Goal: Task Accomplishment & Management: Complete application form

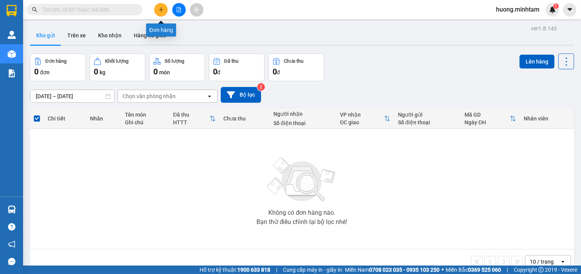
click at [162, 10] on icon "plus" at bounding box center [161, 9] width 4 height 0
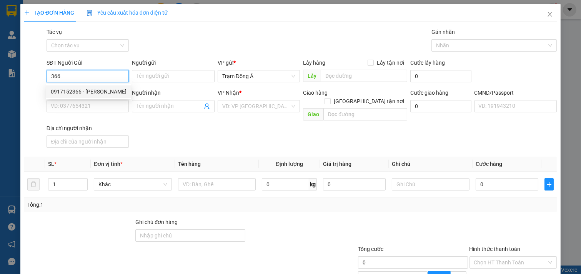
click at [93, 90] on div "0917152366 - [PERSON_NAME]" at bounding box center [89, 91] width 76 height 8
type input "0917152366"
type input "[PERSON_NAME]"
type input "0942018690"
type input "FENIX STUDIO MT"
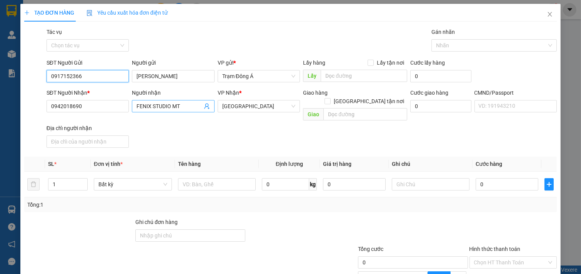
type input "0917152366"
click at [204, 106] on icon "user-add" at bounding box center [207, 106] width 6 height 6
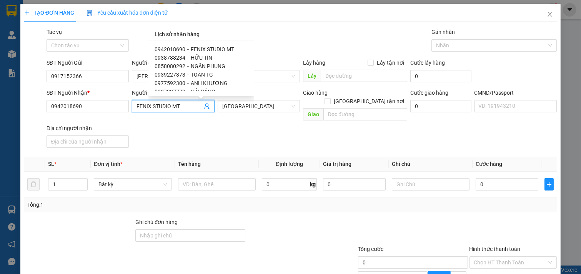
click at [248, 51] on div "0942018690 - FENIX STUDIO MT 0938788234 - HỮU TÍN 0858080292 - NGÂN PHỤNG 09392…" at bounding box center [201, 67] width 106 height 55
click at [197, 75] on span "SUM" at bounding box center [196, 77] width 11 height 6
type input "0907901281"
type input "SUM"
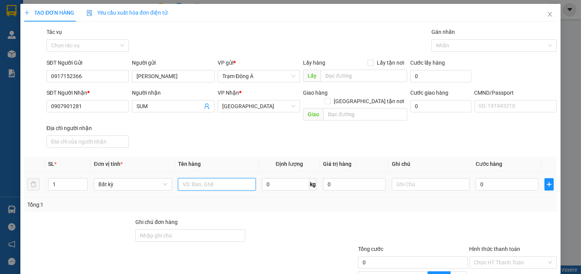
click at [219, 178] on input "text" at bounding box center [217, 184] width 78 height 12
type input "1K HÌNH 10KG NP"
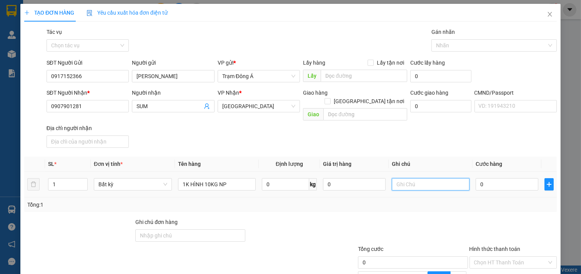
click at [419, 178] on input "text" at bounding box center [431, 184] width 78 height 12
type input "HUONG"
type input "3"
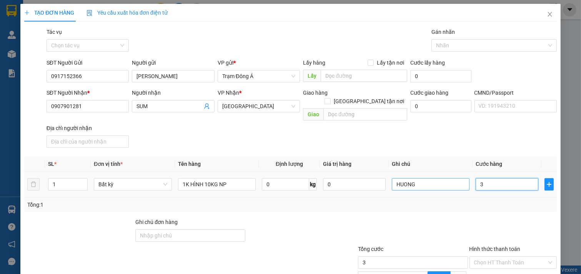
type input "30"
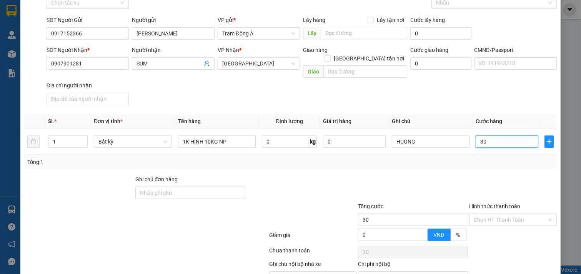
scroll to position [77, 0]
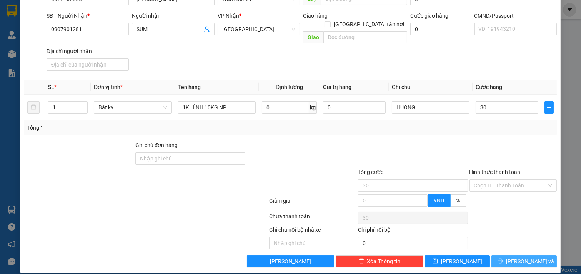
type input "30.000"
click at [524, 257] on span "[PERSON_NAME] và In" at bounding box center [533, 261] width 54 height 8
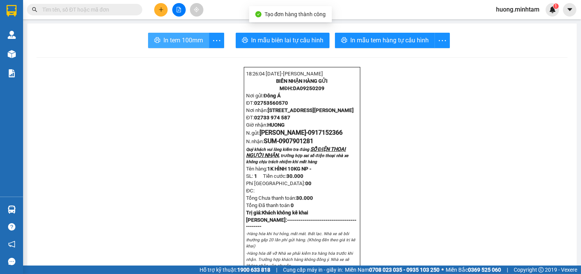
click at [179, 42] on span "In tem 100mm" at bounding box center [183, 40] width 40 height 10
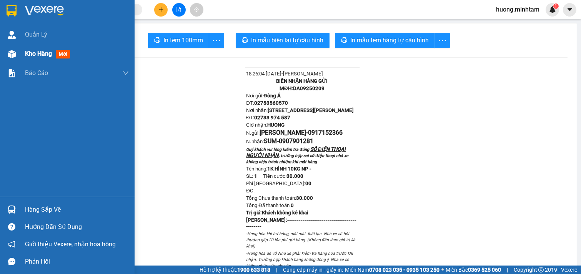
click at [45, 54] on span "Kho hàng" at bounding box center [38, 53] width 27 height 7
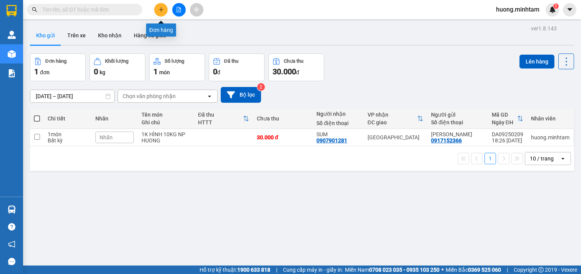
click at [164, 9] on button at bounding box center [160, 9] width 13 height 13
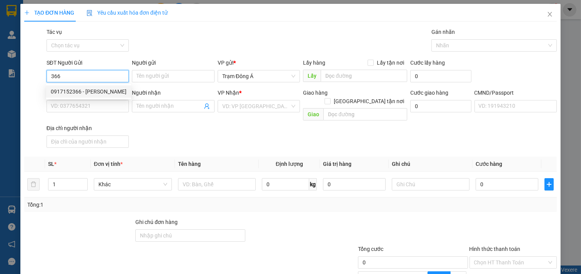
click at [69, 92] on div "0917152366 - [PERSON_NAME]" at bounding box center [89, 91] width 76 height 8
type input "0917152366"
type input "[PERSON_NAME]"
type input "0907901281"
type input "SUM"
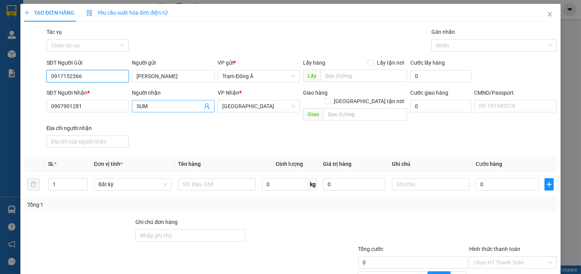
type input "0917152366"
click at [204, 105] on icon "user-add" at bounding box center [206, 106] width 5 height 6
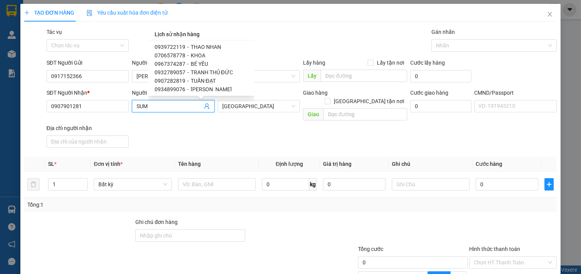
scroll to position [155, 0]
click at [222, 62] on span "TRANH THỦ ĐỨC" at bounding box center [212, 64] width 42 height 6
type input "0932789057"
type input "TRANH THỦ ĐỨC"
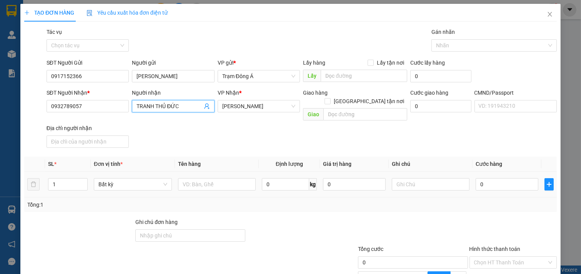
drag, startPoint x: 60, startPoint y: 178, endPoint x: 0, endPoint y: 180, distance: 60.4
click at [0, 180] on div "TẠO ĐƠN HÀNG Yêu cầu xuất hóa đơn điện tử Transit Pickup Surcharge Ids Transit …" at bounding box center [290, 137] width 581 height 274
type input "2"
click at [198, 179] on input "text" at bounding box center [217, 184] width 78 height 12
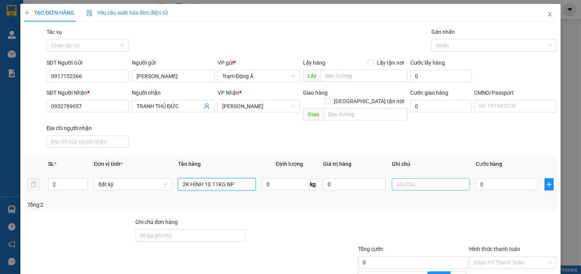
type input "2K HÌNH 10.11KG NP"
click at [425, 178] on input "text" at bounding box center [431, 184] width 78 height 12
type input "HUONG CK"
type input "7"
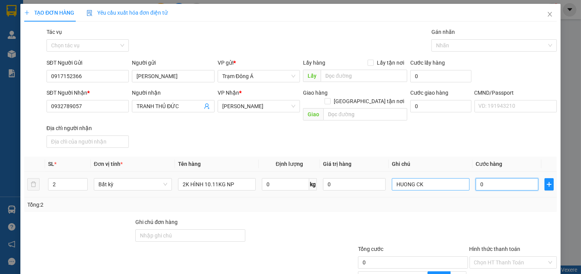
type input "7"
type input "70"
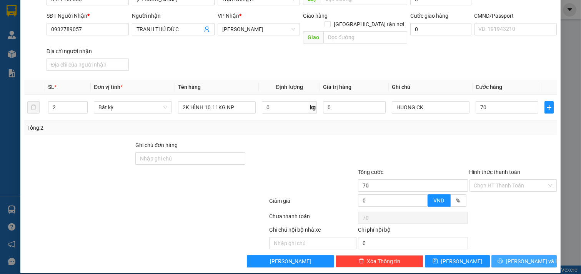
type input "70.000"
click at [520, 257] on span "[PERSON_NAME] và In" at bounding box center [533, 261] width 54 height 8
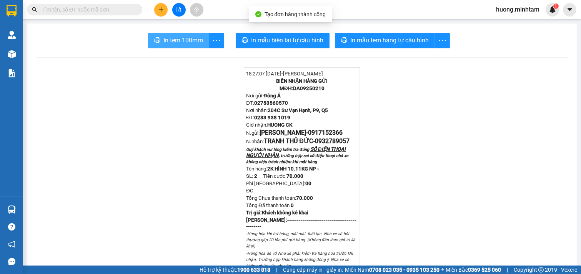
click at [179, 46] on button "In tem 100mm" at bounding box center [178, 40] width 61 height 15
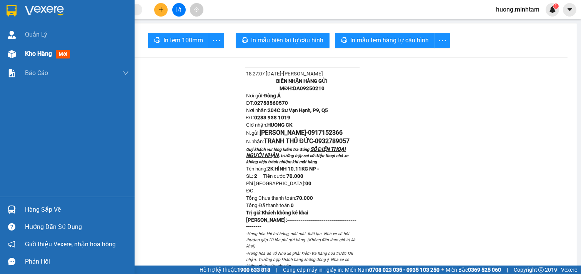
click at [49, 56] on span "Kho hàng" at bounding box center [38, 53] width 27 height 7
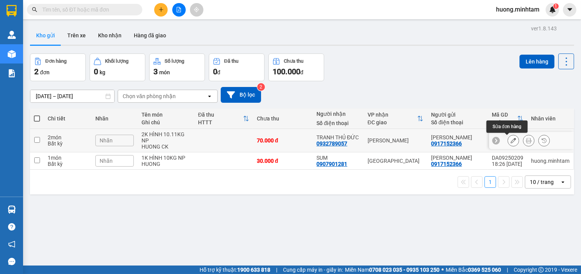
click at [511, 142] on icon at bounding box center [513, 140] width 5 height 5
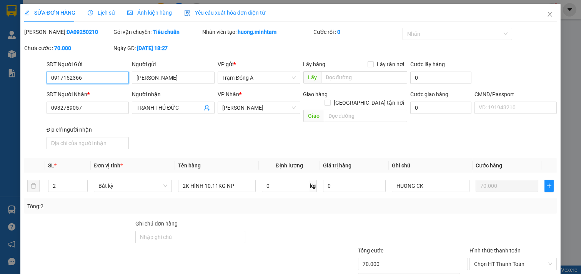
type input "0917152366"
type input "[PERSON_NAME]"
type input "0932789057"
type input "TRANH THỦ ĐỨC"
type input "70.000"
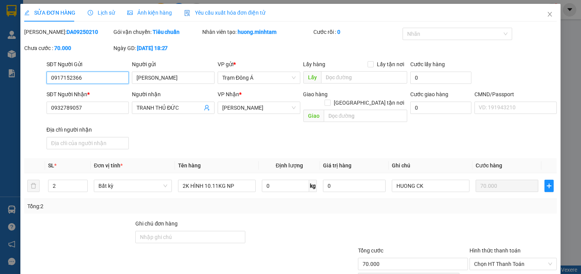
type input "70.000"
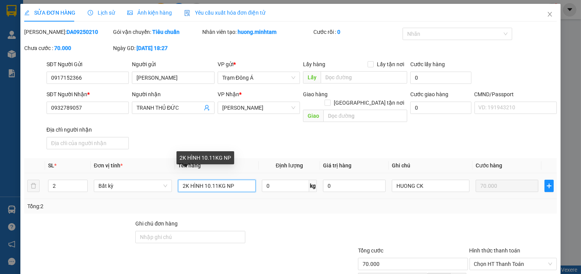
drag, startPoint x: 202, startPoint y: 181, endPoint x: 189, endPoint y: 181, distance: 12.7
click at [189, 181] on input "2K HÌNH 10.11KG NP" at bounding box center [217, 186] width 78 height 12
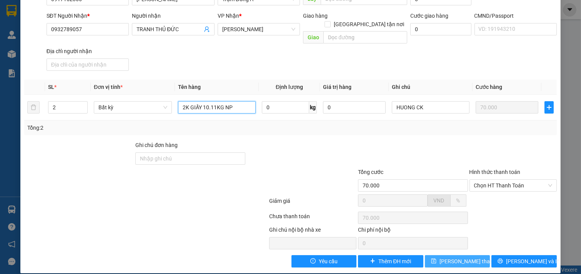
type input "2K GIẤY 10.11KG NP"
click at [461, 257] on span "[PERSON_NAME] thay đổi" at bounding box center [471, 261] width 62 height 8
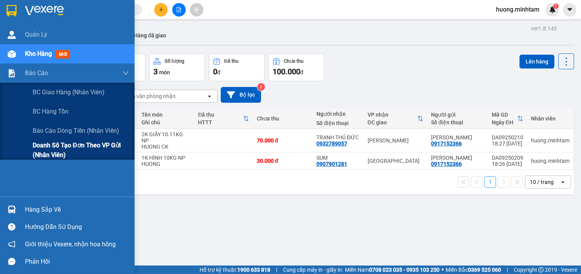
click at [82, 148] on span "Doanh số tạo đơn theo VP gửi (nhân viên)" at bounding box center [81, 149] width 96 height 19
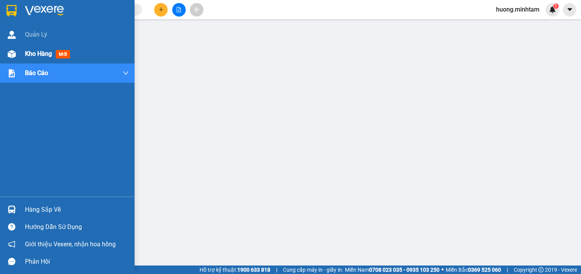
click at [33, 53] on span "Kho hàng" at bounding box center [38, 53] width 27 height 7
